Goal: Information Seeking & Learning: Learn about a topic

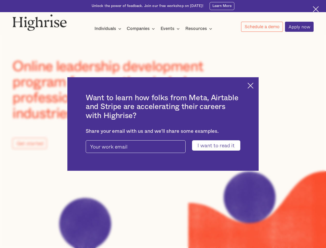
click at [219, 146] on input "I want to read it" at bounding box center [216, 145] width 48 height 10
click at [253, 85] on img at bounding box center [250, 86] width 6 height 6
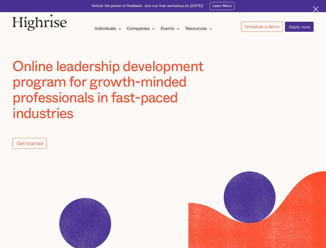
click at [108, 29] on div "Individuals Programs 1 Highrise Leader A 6-month program to grow leadership wit…" at bounding box center [108, 28] width 28 height 7
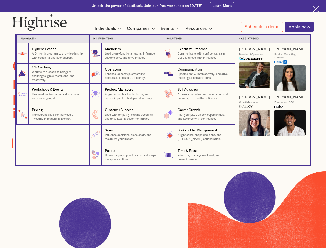
click at [142, 29] on nav "Programs 1 Highrise Leader A 6-month program to grow leadership with coaching a…" at bounding box center [163, 95] width 310 height 139
click at [171, 29] on nav "Programs 1 Highrise Leader A 6-month program to grow leadership with coaching a…" at bounding box center [163, 95] width 310 height 139
click at [200, 29] on nav "Programs 1 Highrise Leader A 6-month program to grow leadership with coaching a…" at bounding box center [163, 95] width 310 height 139
click at [262, 27] on nav "Programs 1 Highrise Leader A 6-month program to grow leadership with coaching a…" at bounding box center [163, 95] width 310 height 139
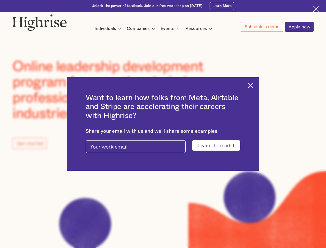
click at [219, 146] on input "I want to read it" at bounding box center [216, 145] width 48 height 10
click at [253, 85] on img at bounding box center [250, 86] width 6 height 6
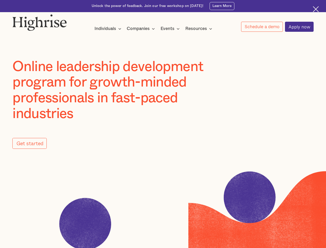
click at [108, 29] on div "Individuals Programs 1 Highrise Leader A 6-month program to grow leadership wit…" at bounding box center [108, 28] width 28 height 7
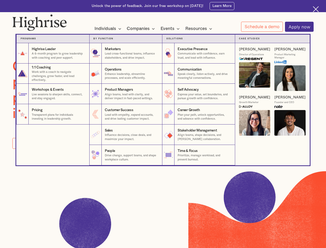
click at [142, 29] on nav "Programs 1 Highrise Leader A 6-month program to grow leadership with coaching a…" at bounding box center [163, 95] width 310 height 139
click at [171, 29] on nav "Programs 1 Highrise Leader A 6-month program to grow leadership with coaching a…" at bounding box center [163, 95] width 310 height 139
click at [200, 29] on nav "Programs 1 Highrise Leader A 6-month program to grow leadership with coaching a…" at bounding box center [163, 95] width 310 height 139
click at [262, 27] on nav "Programs 1 Highrise Leader A 6-month program to grow leadership with coaching a…" at bounding box center [163, 95] width 310 height 139
